Goal: Transaction & Acquisition: Purchase product/service

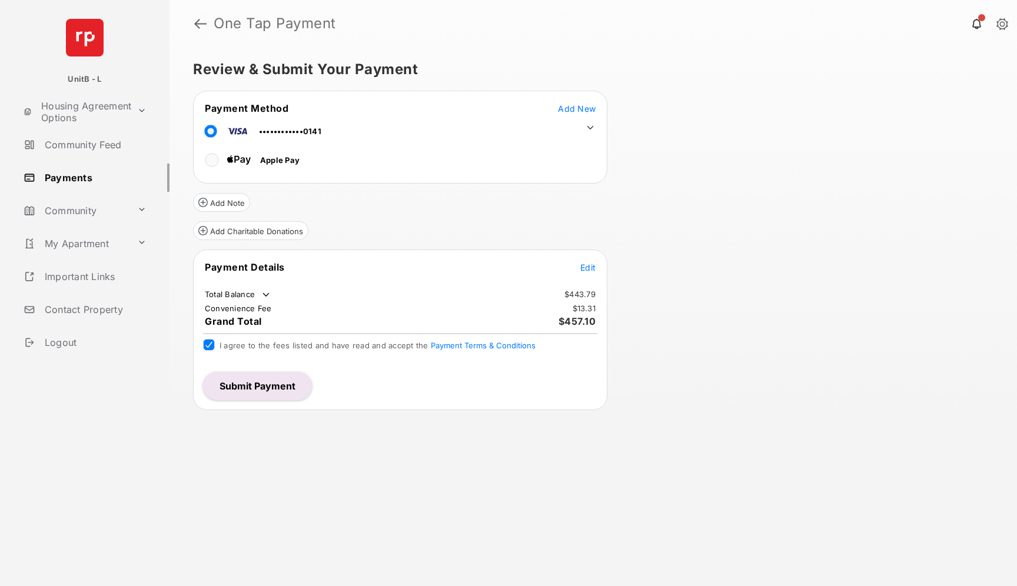
click at [254, 387] on button "Submit Payment" at bounding box center [257, 386] width 109 height 28
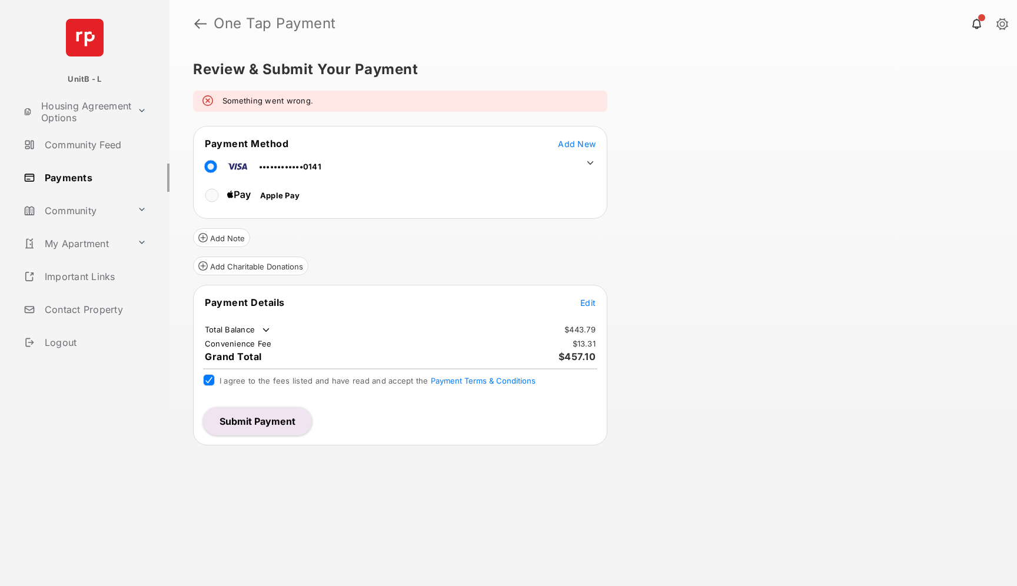
click at [589, 162] on icon at bounding box center [590, 163] width 11 height 11
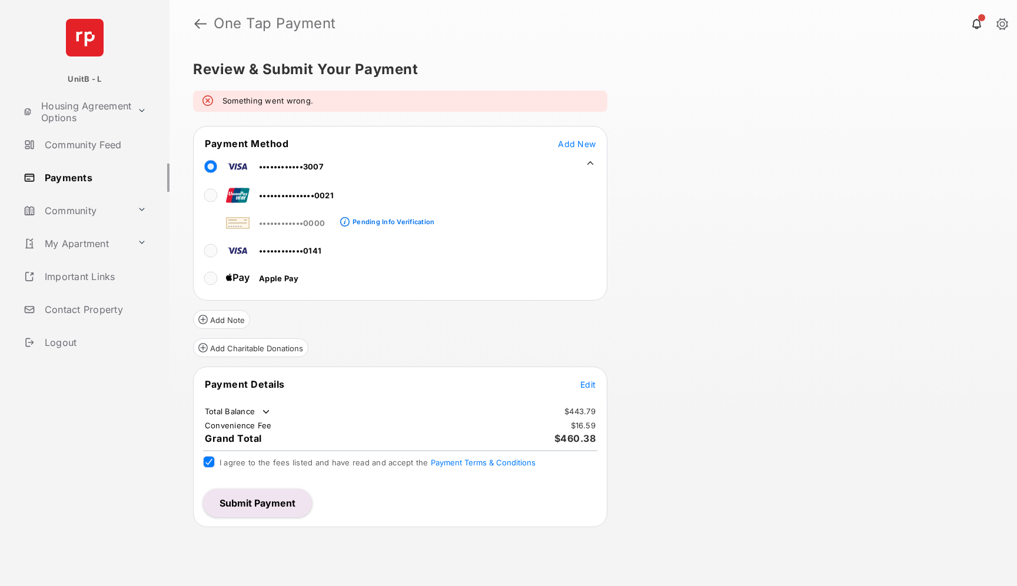
click at [241, 501] on button "Submit Payment" at bounding box center [257, 503] width 109 height 28
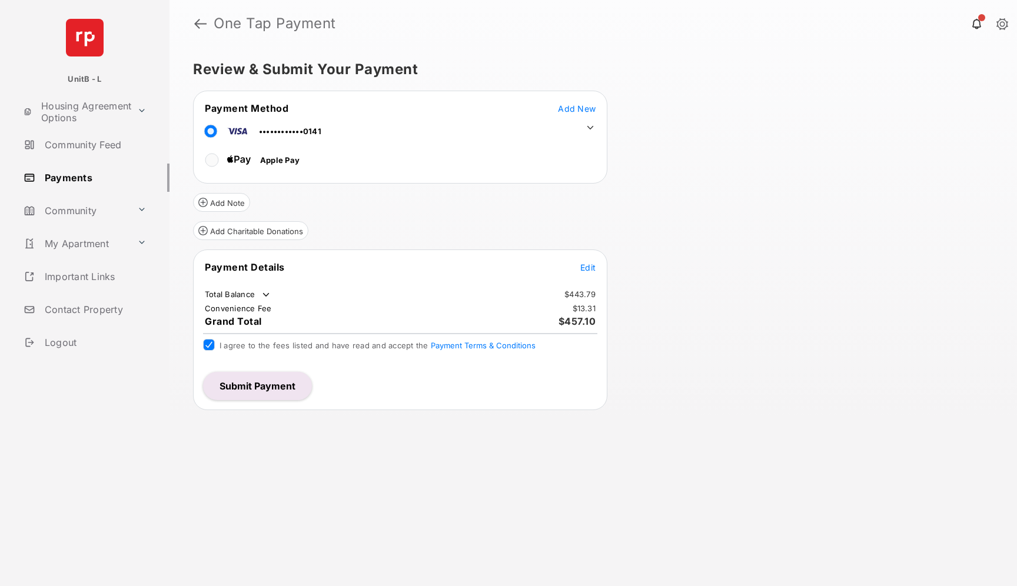
click at [225, 379] on button "Submit Payment" at bounding box center [257, 386] width 109 height 28
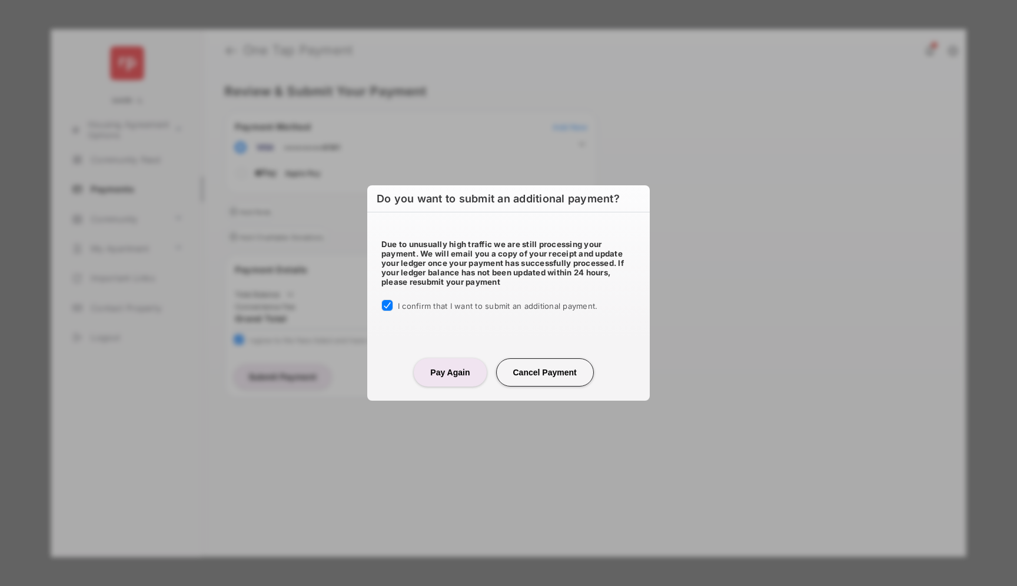
click at [457, 371] on button "Pay Again" at bounding box center [450, 372] width 72 height 28
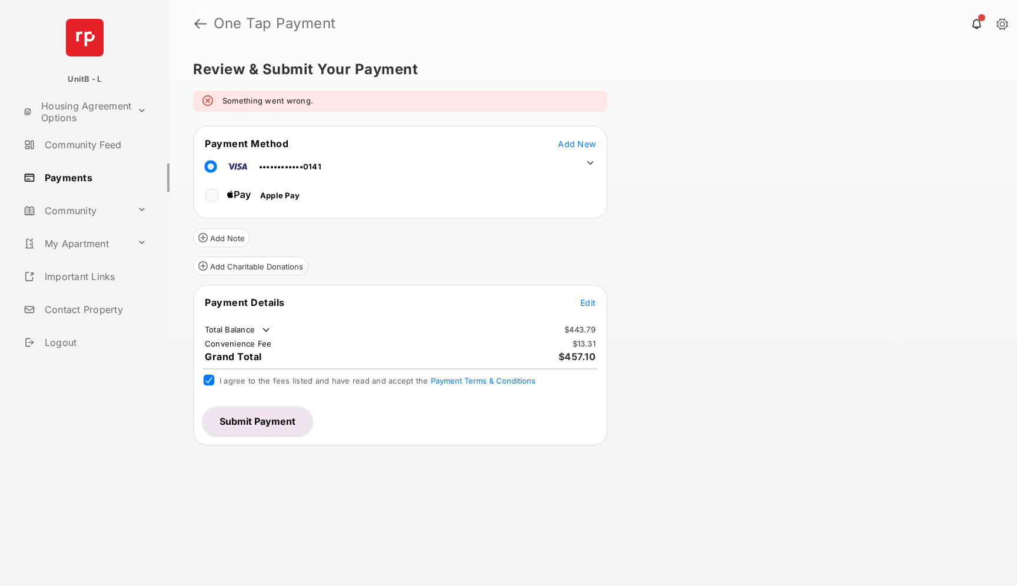
click at [198, 26] on link at bounding box center [200, 23] width 12 height 28
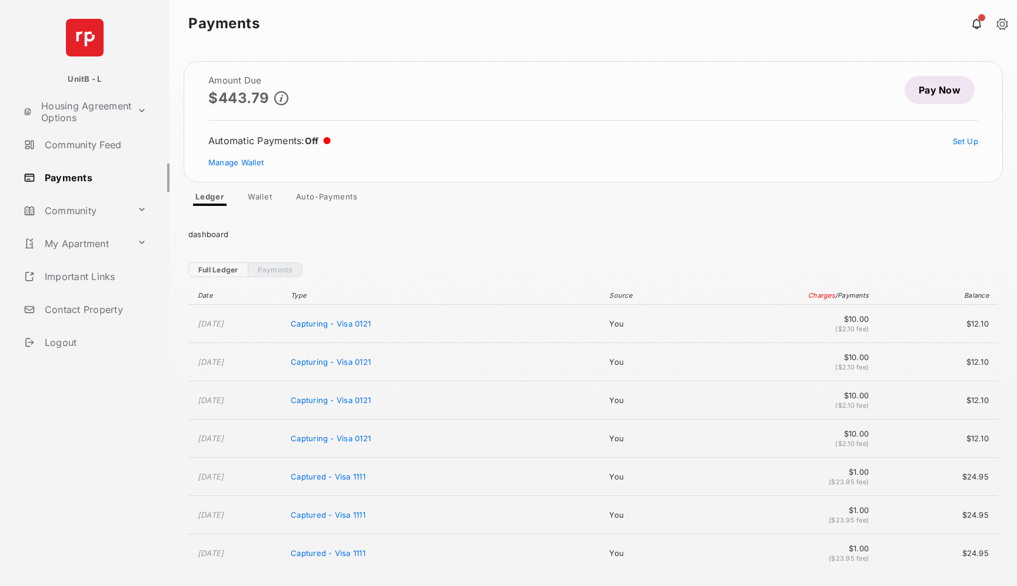
click at [280, 97] on icon at bounding box center [281, 98] width 14 height 14
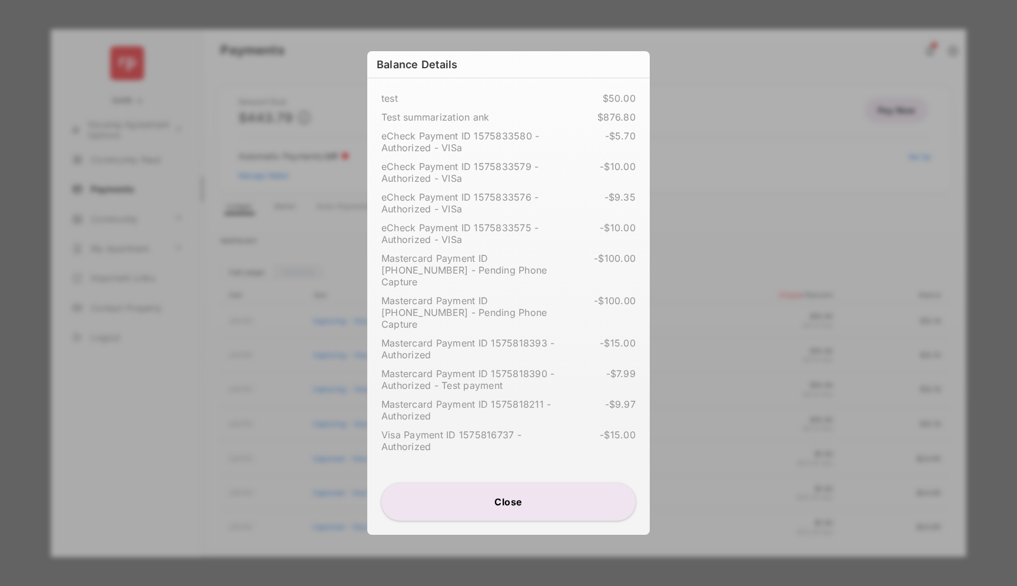
click at [535, 510] on button "Close" at bounding box center [508, 502] width 254 height 38
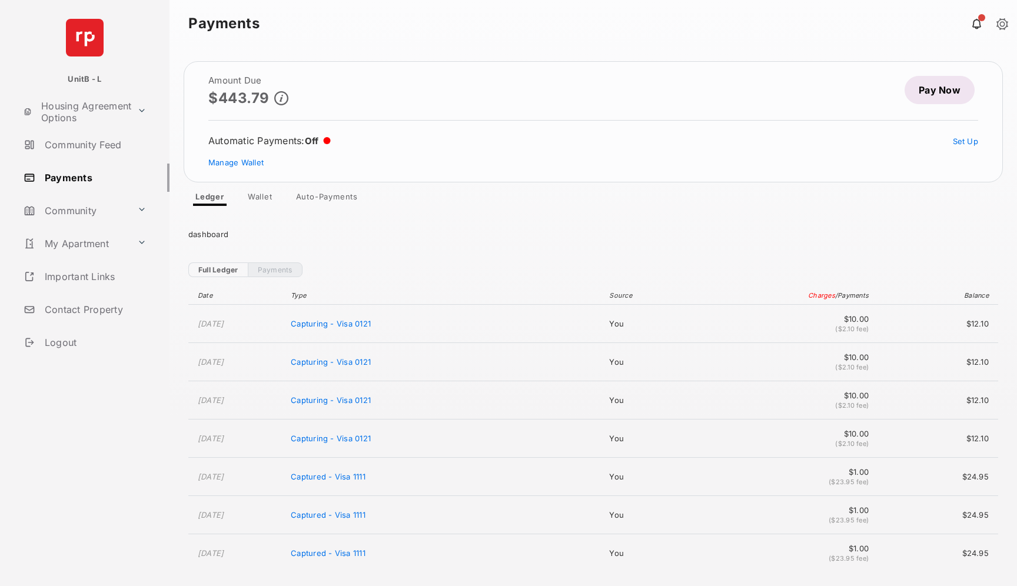
click at [283, 99] on icon at bounding box center [281, 98] width 14 height 14
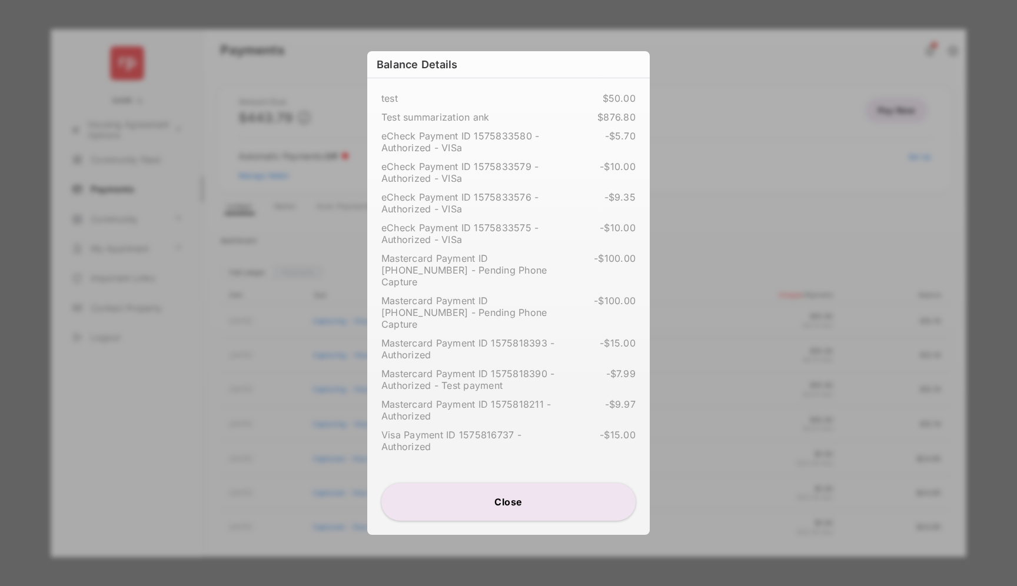
scroll to position [16, 0]
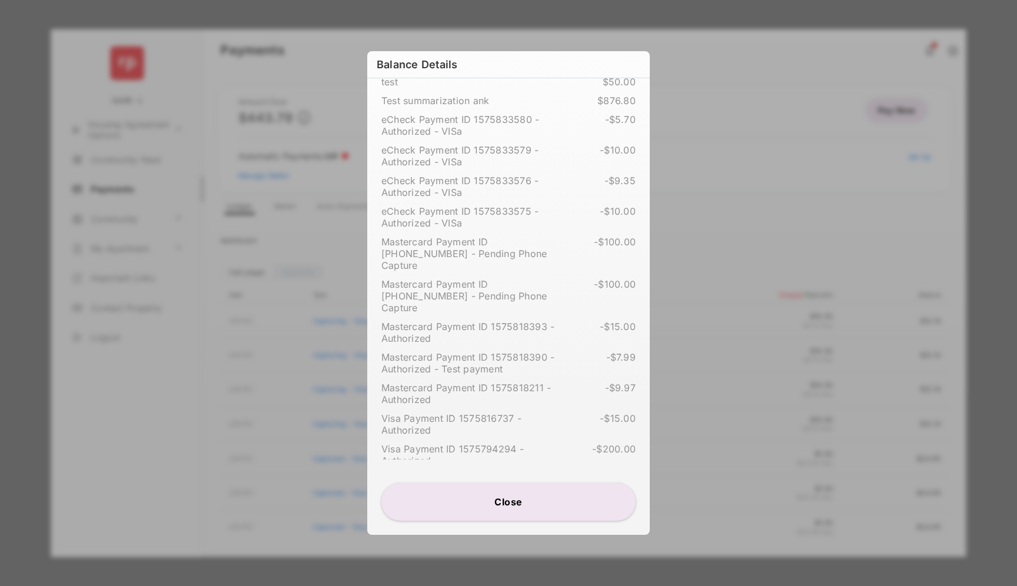
click at [488, 508] on button "Close" at bounding box center [508, 502] width 254 height 38
